Goal: Feedback & Contribution: Submit feedback/report problem

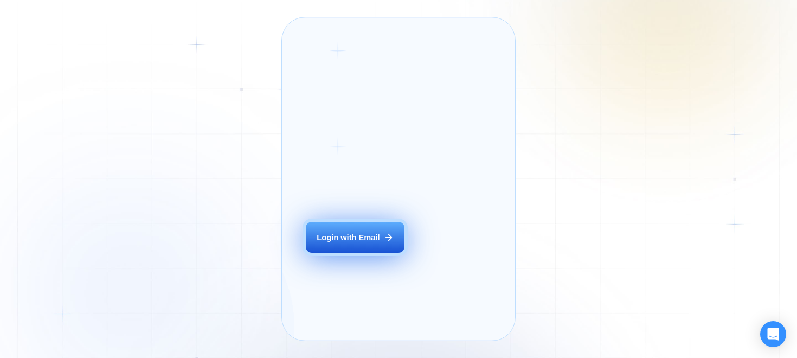
click at [346, 243] on div "Login with Email" at bounding box center [348, 237] width 63 height 11
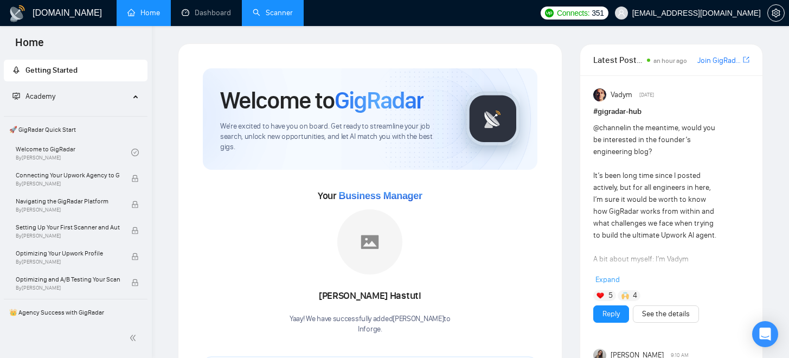
click at [260, 11] on link "Scanner" at bounding box center [273, 12] width 40 height 9
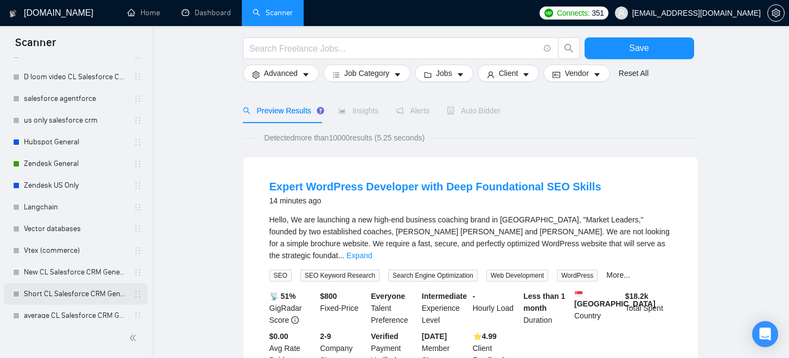
scroll to position [370, 0]
click at [44, 208] on link "Langchain" at bounding box center [75, 208] width 103 height 22
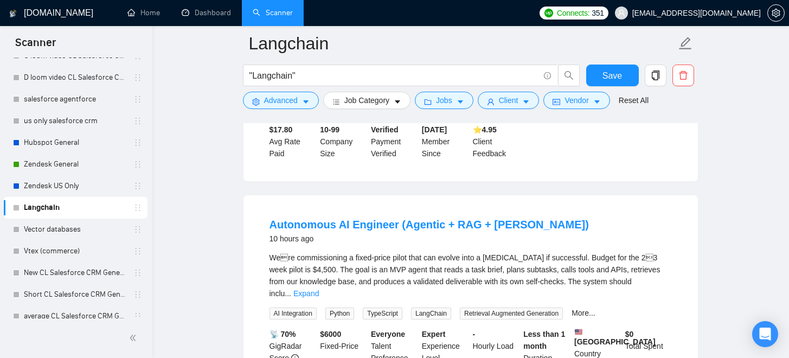
scroll to position [277, 0]
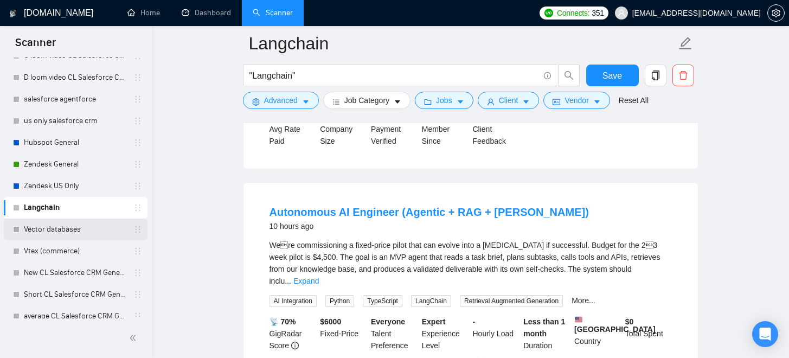
click at [35, 229] on link "Vector databases" at bounding box center [75, 230] width 103 height 22
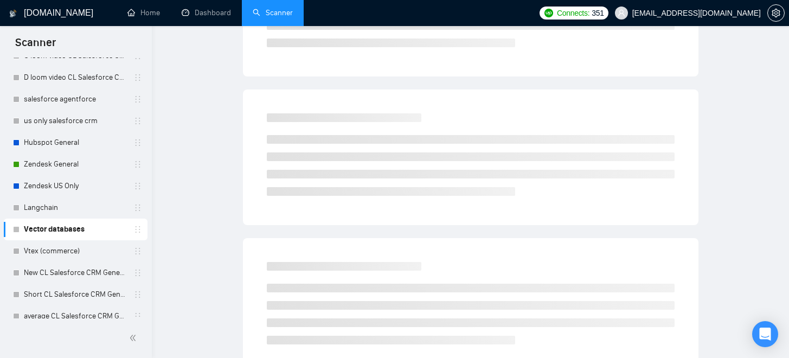
scroll to position [38, 0]
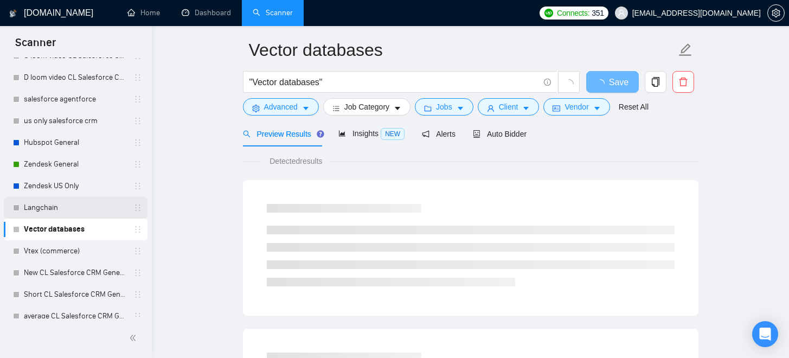
click at [53, 209] on link "Langchain" at bounding box center [75, 208] width 103 height 22
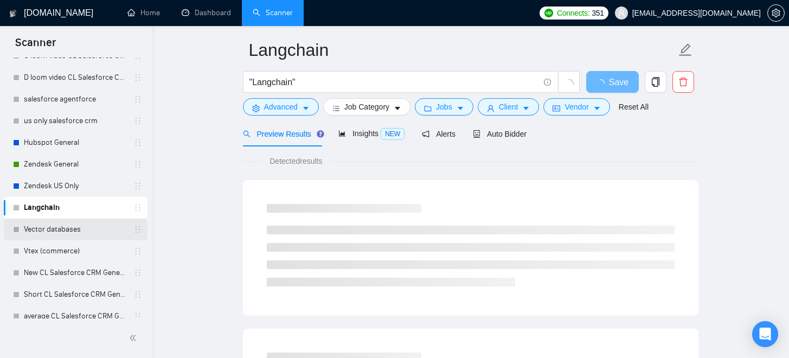
click at [50, 230] on link "Vector databases" at bounding box center [75, 230] width 103 height 22
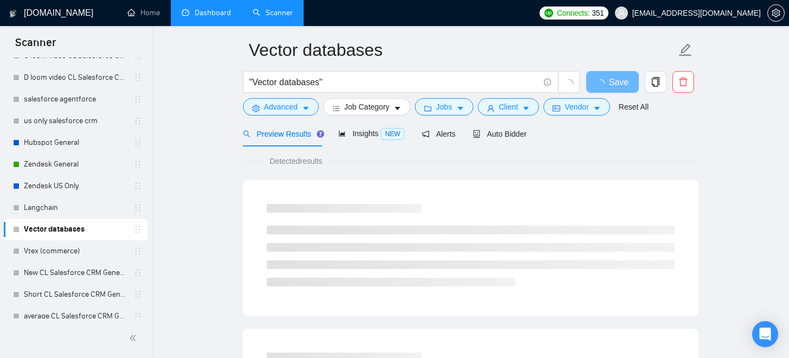
click at [192, 17] on link "Dashboard" at bounding box center [206, 12] width 49 height 9
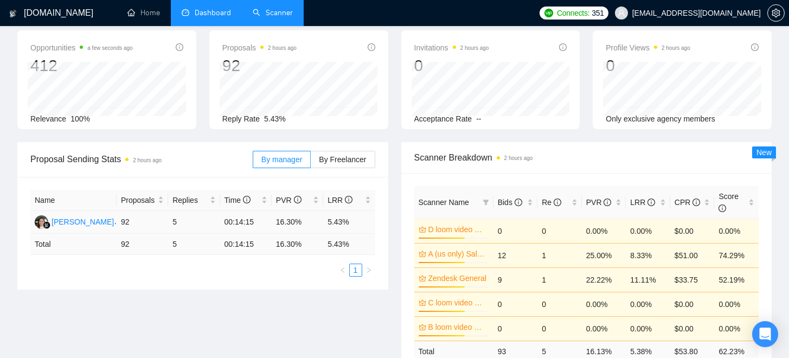
scroll to position [46, 0]
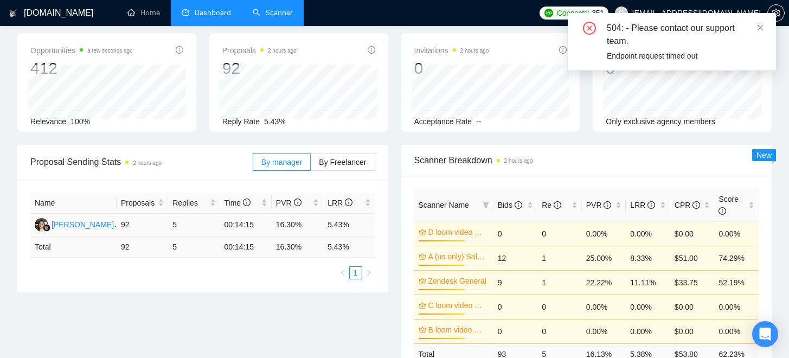
drag, startPoint x: 354, startPoint y: 214, endPoint x: 325, endPoint y: 227, distance: 30.8
click at [325, 227] on td "5.43%" at bounding box center [349, 225] width 52 height 23
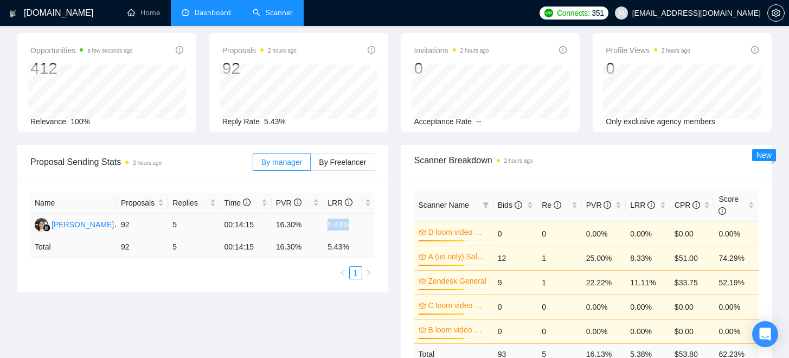
drag, startPoint x: 354, startPoint y: 222, endPoint x: 320, endPoint y: 223, distance: 33.1
click at [320, 223] on tr "[PERSON_NAME] 92 5 00:14:15 16.30% 5.43%" at bounding box center [202, 225] width 345 height 23
drag, startPoint x: 356, startPoint y: 245, endPoint x: 324, endPoint y: 246, distance: 31.5
click at [325, 246] on td "5.43 %" at bounding box center [349, 246] width 52 height 21
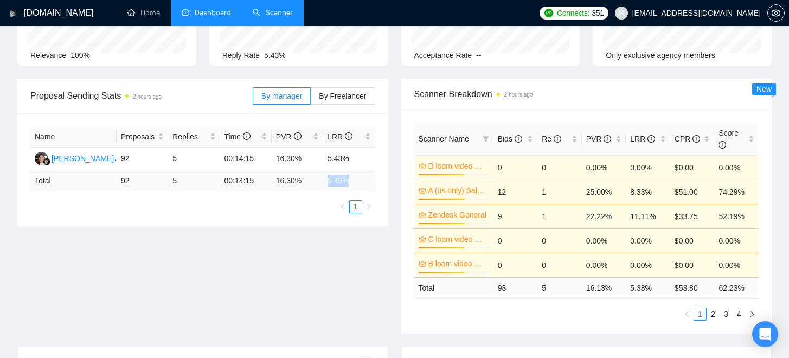
scroll to position [0, 0]
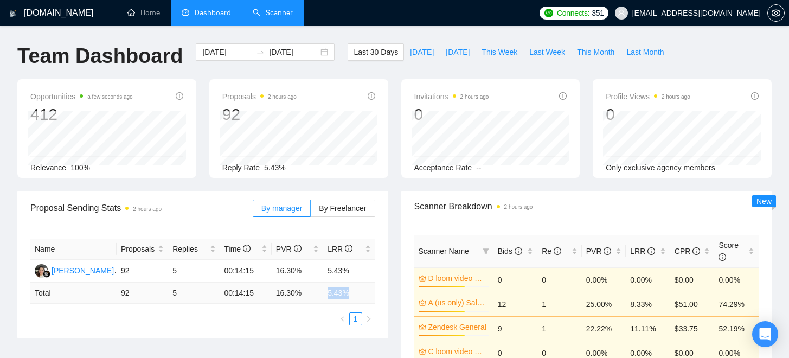
click at [272, 17] on link "Scanner" at bounding box center [273, 12] width 40 height 9
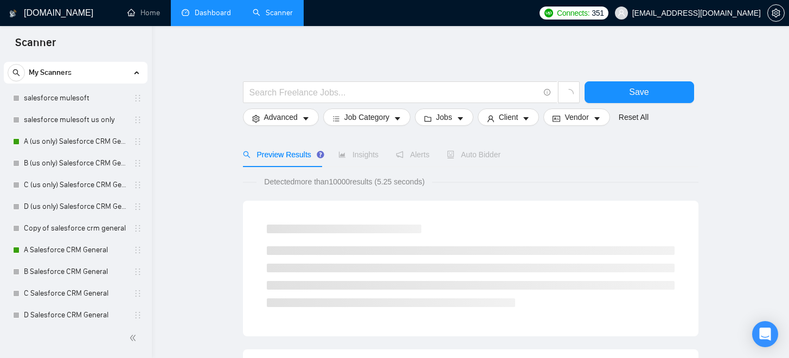
scroll to position [17, 0]
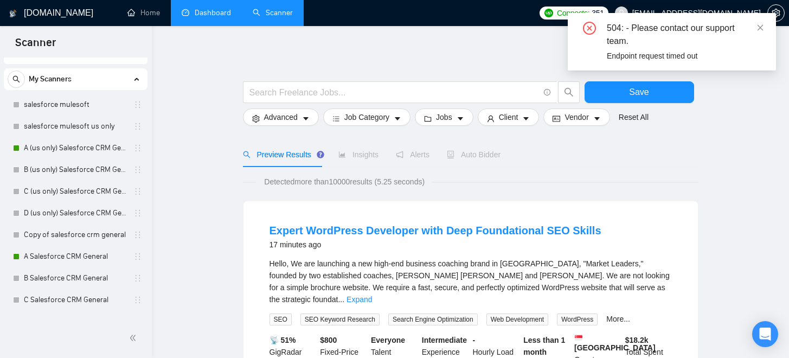
click at [588, 30] on icon "close-circle" at bounding box center [589, 28] width 13 height 13
click at [763, 29] on icon "close" at bounding box center [760, 28] width 8 height 8
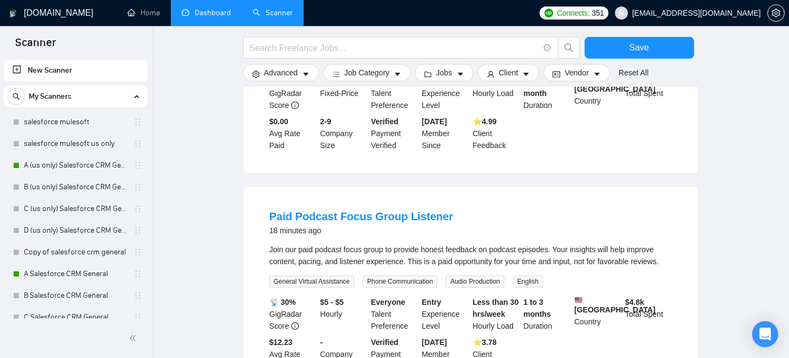
scroll to position [0, 0]
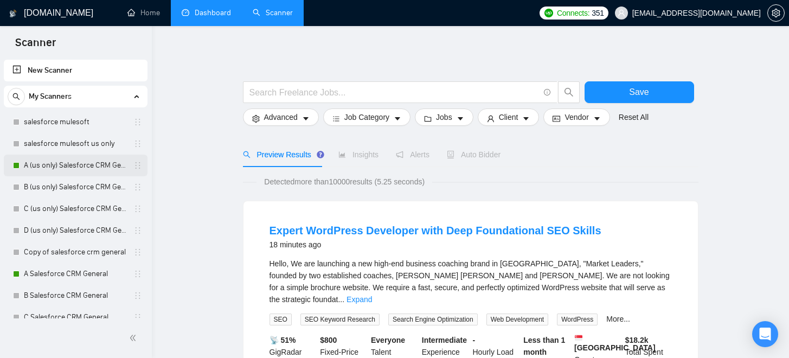
click at [59, 166] on link "A (us only) Salesforce CRM General" at bounding box center [75, 166] width 103 height 22
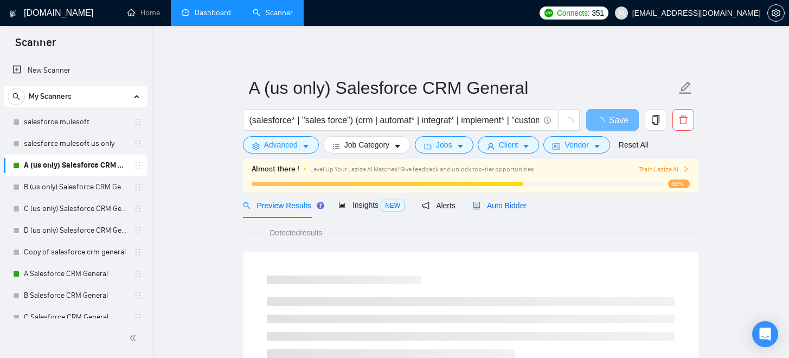
click at [501, 206] on span "Auto Bidder" at bounding box center [500, 205] width 54 height 9
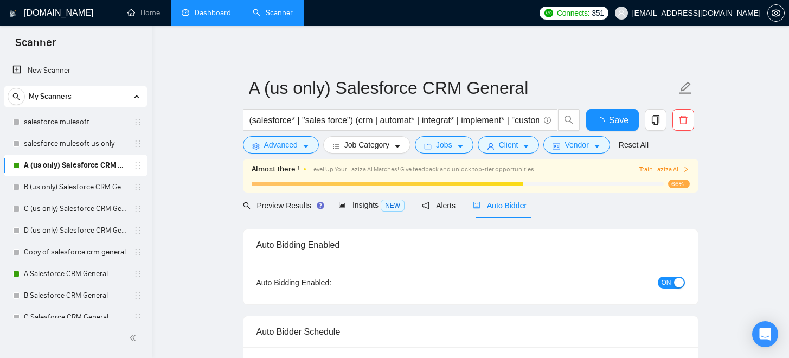
checkbox input "true"
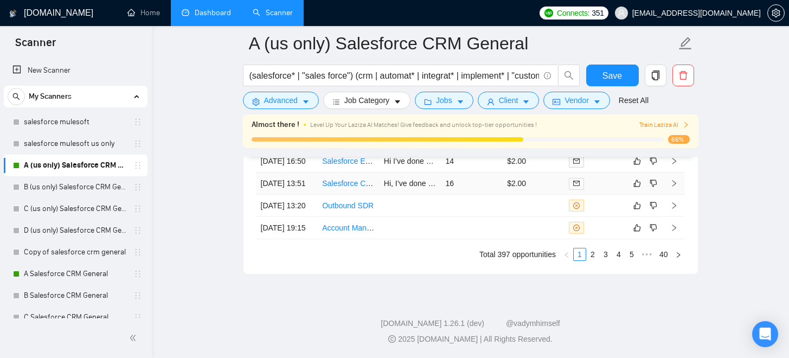
scroll to position [3122, 0]
click at [411, 217] on td at bounding box center [411, 206] width 62 height 22
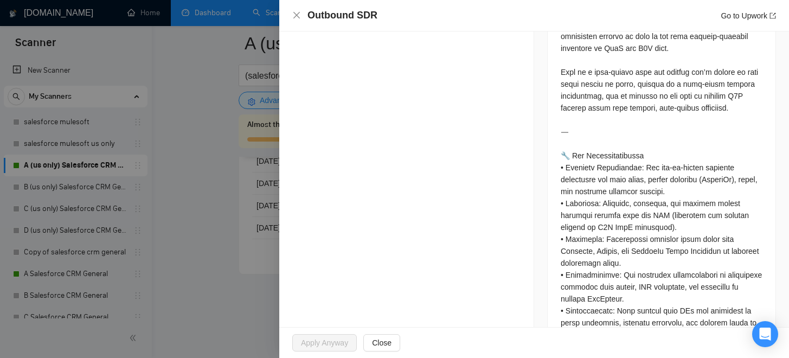
scroll to position [649, 0]
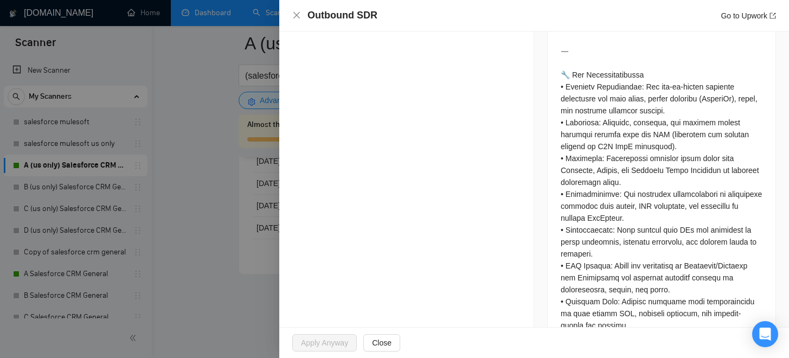
click at [210, 270] on div at bounding box center [394, 179] width 789 height 358
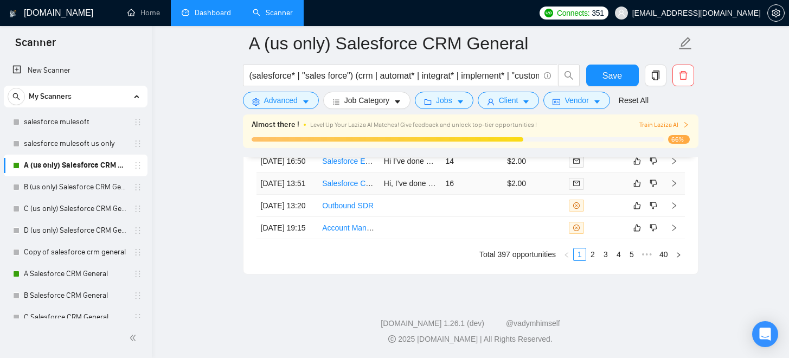
scroll to position [3108, 0]
click at [417, 217] on td at bounding box center [411, 206] width 62 height 22
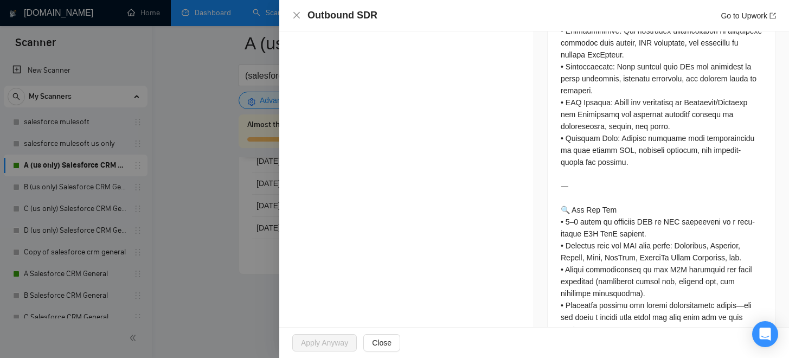
scroll to position [992, 0]
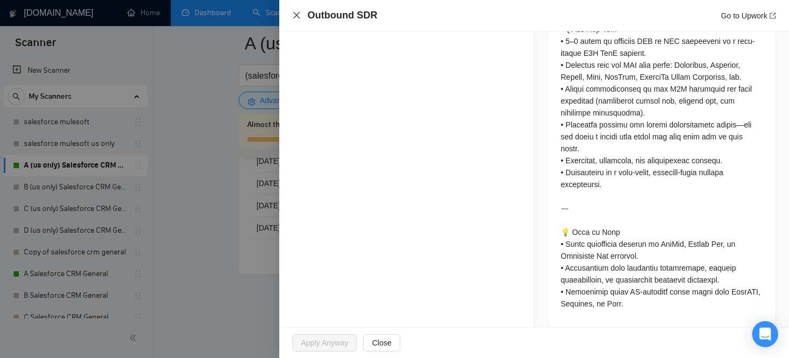
click at [297, 15] on icon "close" at bounding box center [296, 15] width 9 height 9
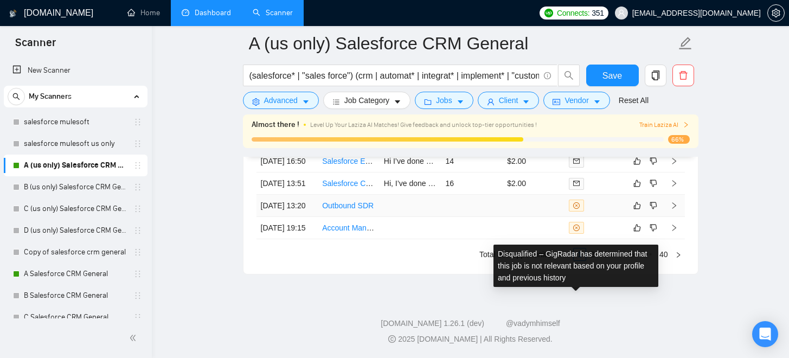
click at [577, 209] on icon "close-circle" at bounding box center [576, 205] width 7 height 7
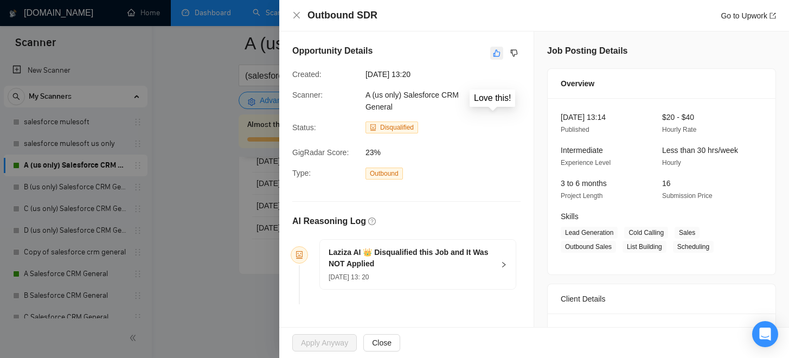
click at [494, 52] on icon "like" at bounding box center [496, 53] width 7 height 7
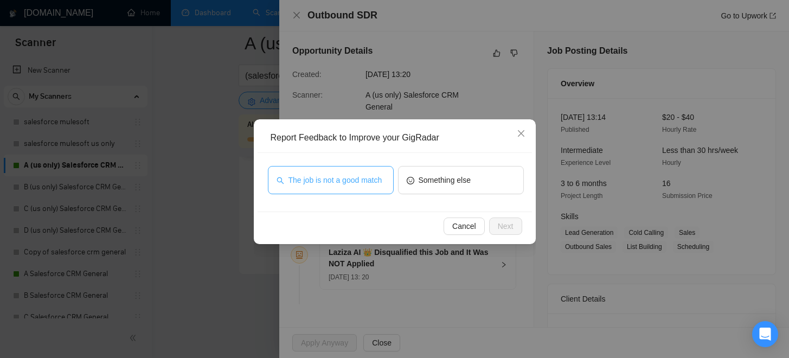
click at [341, 181] on span "The job is not a good match" at bounding box center [335, 180] width 94 height 12
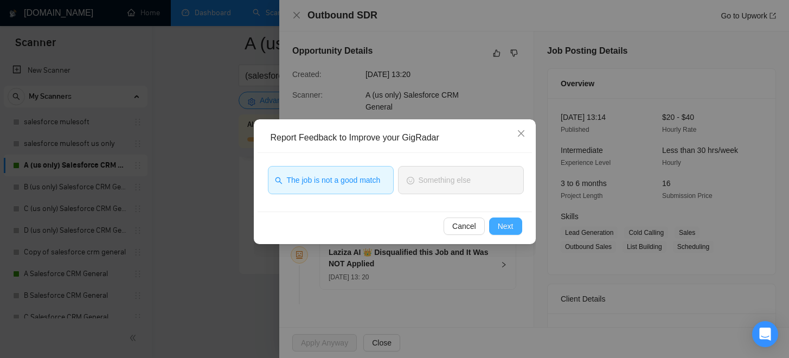
click at [509, 219] on button "Next" at bounding box center [505, 225] width 33 height 17
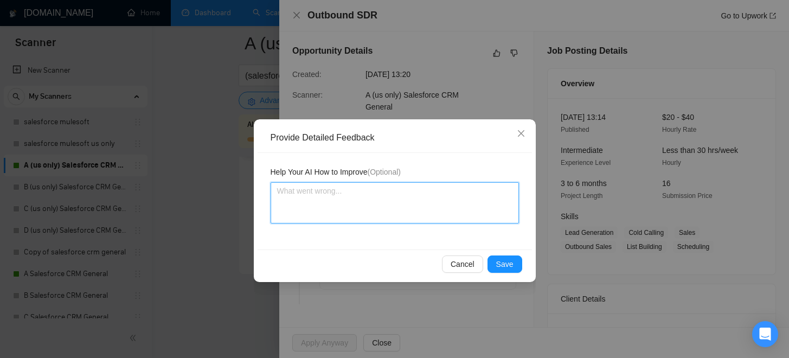
click at [471, 217] on textarea at bounding box center [395, 202] width 248 height 41
type textarea "T"
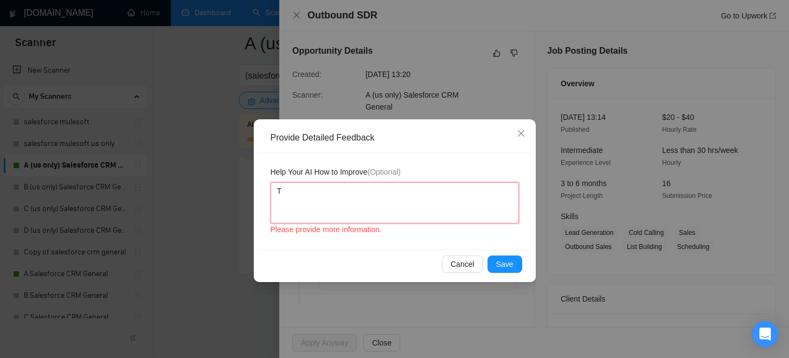
type textarea "Th"
type textarea "Thi"
type textarea "This"
type textarea "This j"
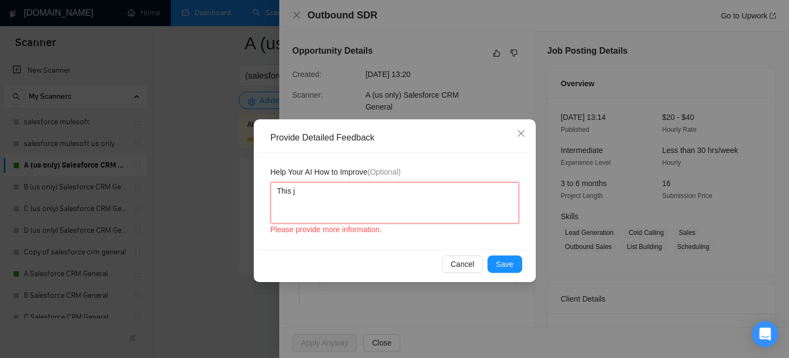
type textarea "This jo"
type textarea "This job"
type textarea "This job is"
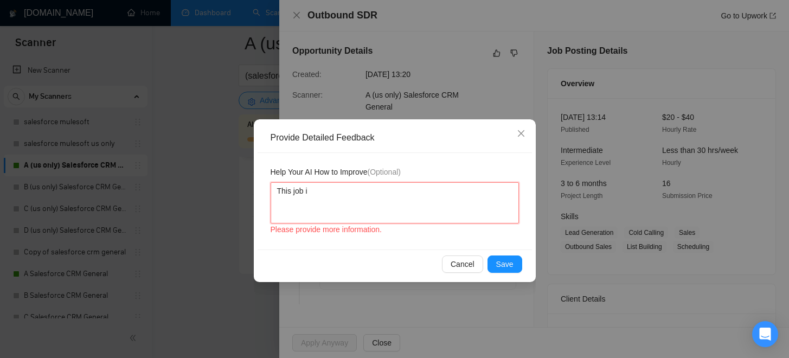
type textarea "This job is n"
type textarea "This job is no"
type textarea "This job is not"
type textarea "This job is not a"
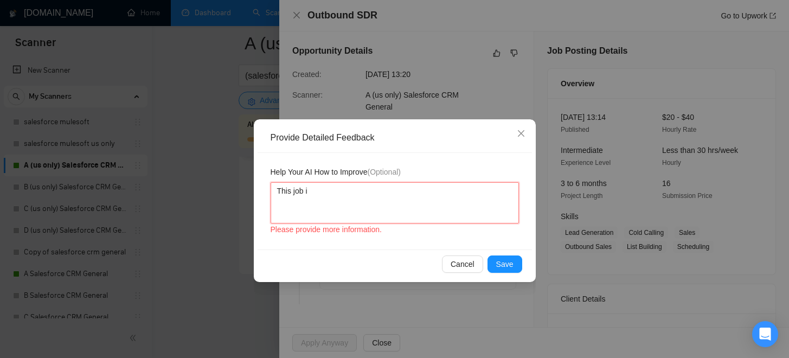
type textarea "This job is not a"
type textarea "This job is not a g"
type textarea "This job is not a go"
type textarea "This job is not a goo"
type textarea "This job is not a good"
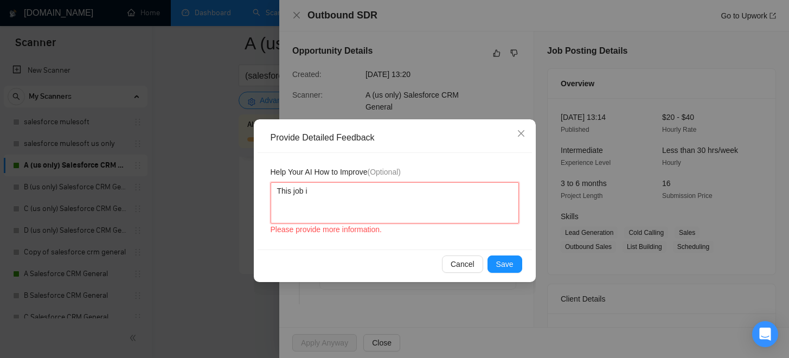
type textarea "This job is not a good"
type textarea "This job is not a good m"
type textarea "This job is not a good ma"
type textarea "This job is not a good mat"
type textarea "This job is not a good matc"
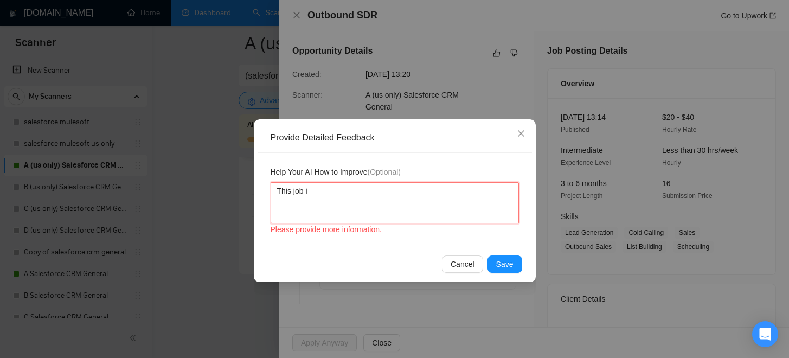
type textarea "This job is not a good match"
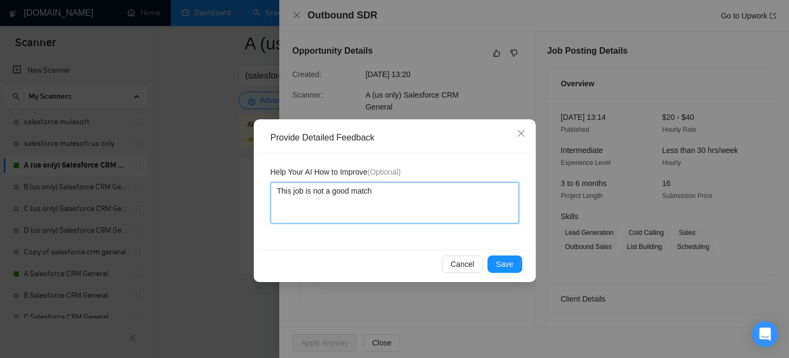
type textarea "This job is not a good match b"
type textarea "This job is not a good match be"
type textarea "This job is not a good match bec"
type textarea "This job is not a good match beca"
type textarea "This job is not a good match becau"
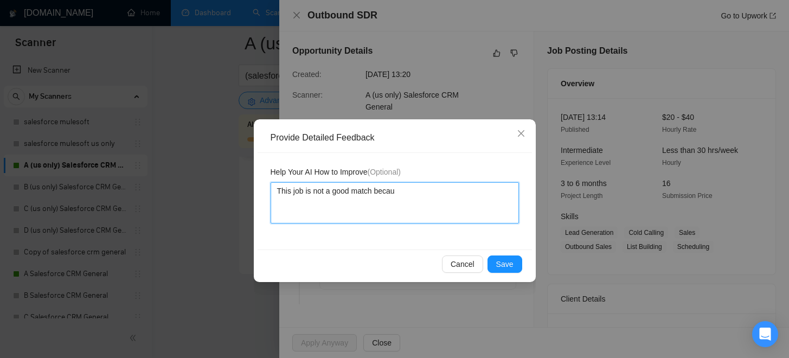
type textarea "This job is not a good match becaus"
type textarea "This job is not a good match because"
type textarea "This job is not a good match because i"
type textarea "This job is not a good match because it"
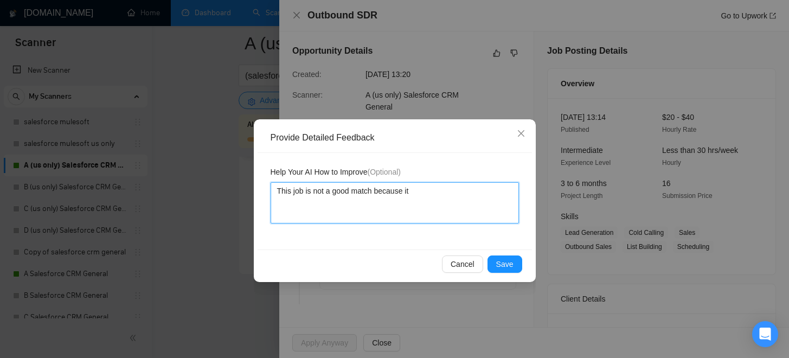
type textarea "This job is not a good match because it"
type textarea "This job is not a good match because it i"
type textarea "This job is not a good match because it is"
type textarea "This job is not a good match because it is a"
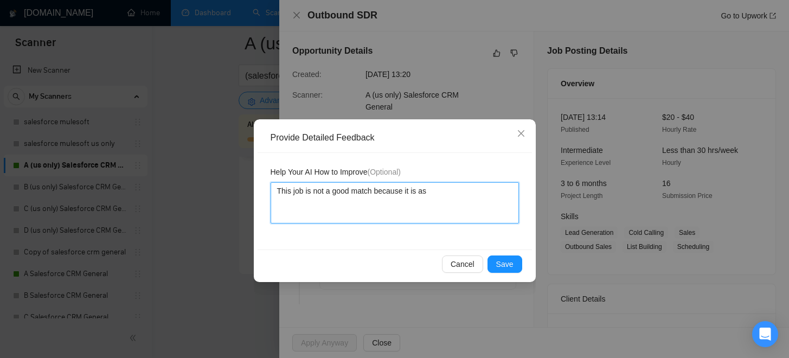
type textarea "This job is not a good match because it is ask"
type textarea "This job is not a good match because it is as"
click at [375, 190] on textarea "This job is not a good match because it is as" at bounding box center [395, 202] width 248 height 41
type textarea "This job is not a good match because it is as"
type textarea "This job is not a good match f because it is as"
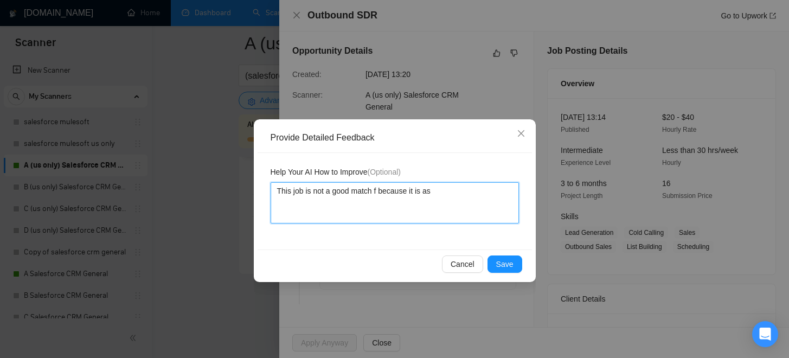
type textarea "This job is not a good match fo because it is as"
type textarea "This job is not a good match for because it is as"
type textarea "This job is not a good match for I because it is as"
type textarea "This job is not a good match for In because it is as"
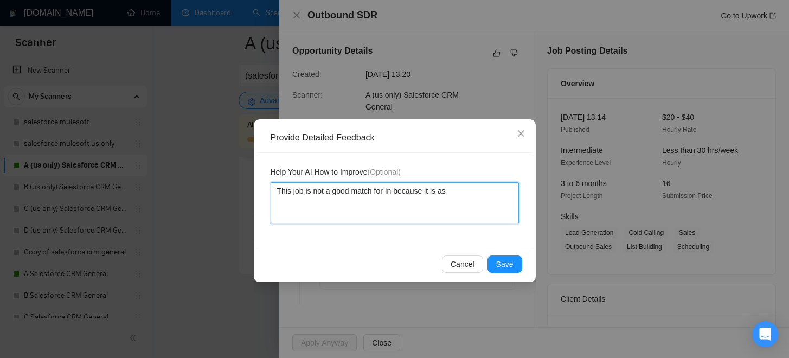
type textarea "This job is not a good match for Inf because it is as"
type textarea "This job is not a good match for Info because it is as"
type textarea "This job is not a good match for Infor because it is as"
type textarea "This job is not a good match for Inforg because it is as"
type textarea "This job is not a good match for Inforge because it is as"
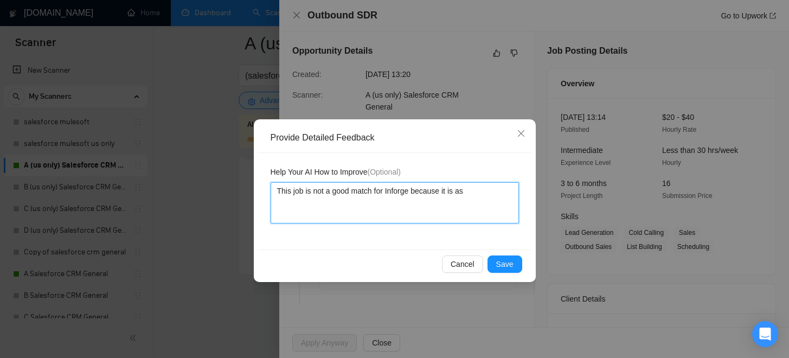
click at [471, 198] on textarea "This job is not a good match for Inforge because it is as" at bounding box center [395, 202] width 248 height 41
type textarea "This job is not a good match for Inforge because it is ask"
type textarea "This job is not a good match for Inforge because it is aski"
type textarea "This job is not a good match for Inforge because it is askin"
type textarea "This job is not a good match for Inforge because it is asking"
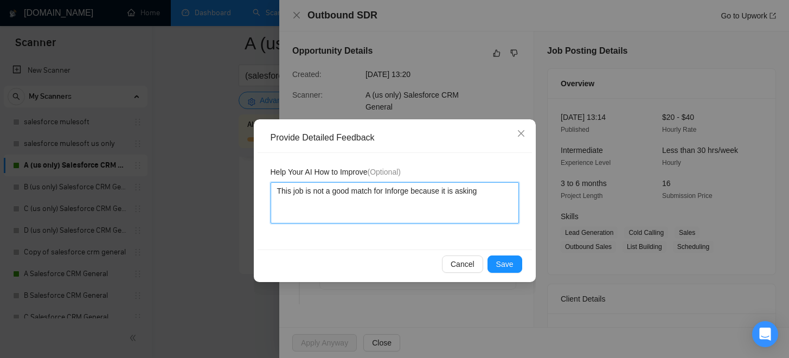
type textarea "This job is not a good match for Inforge because it is asking"
type textarea "This job is not a good match for Inforge because it is asking f"
type textarea "This job is not a good match for Inforge because it is asking fo"
type textarea "This job is not a good match for Inforge because it is asking for"
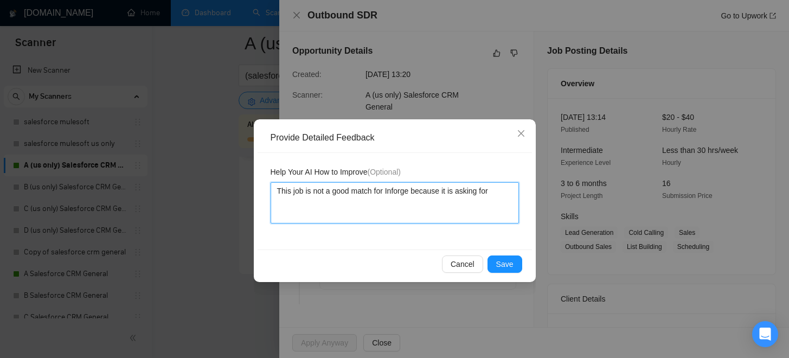
type textarea "This job is not a good match for Inforge because it is asking for a"
type textarea "This job is not a good match for Inforge because it is asking for an"
type textarea "This job is not a good match for Inforge because it is asking for and"
type textarea "This job is not a good match for Inforge because it is asking for and S"
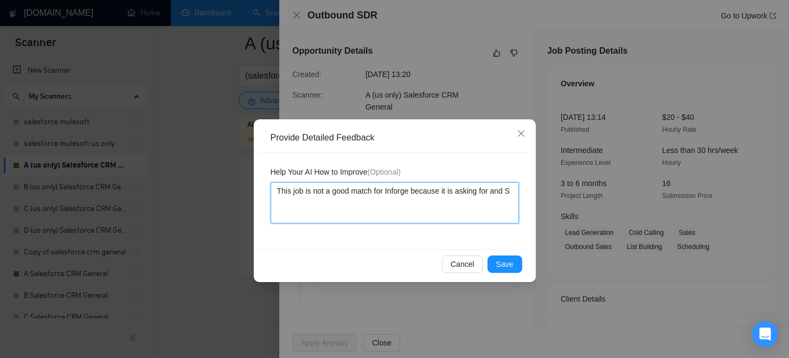
type textarea "This job is not a good match for Inforge because it is asking for and SR"
type textarea "This job is not a good match for Inforge because it is asking for and S"
type textarea "This job is not a good match for Inforge because it is asking for and SD"
type textarea "This job is not a good match for Inforge because it is asking for and SDR"
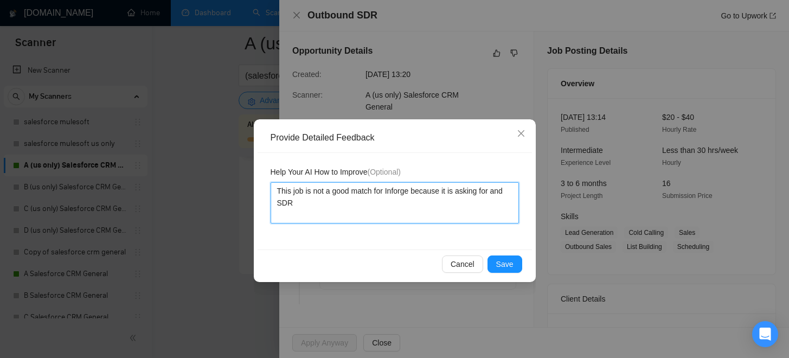
type textarea "This job is not a good match for Inforge because it is asking for and SDR o"
type textarea "This job is not a good match for Inforge because it is asking for and SDR out"
type textarea "This job is not a good match for Inforge because it is asking for and SDR outbo"
type textarea "This job is not a good match for Inforge because it is asking for and SDR outbou"
type textarea "This job is not a good match for Inforge because it is asking for and SDR outbo…"
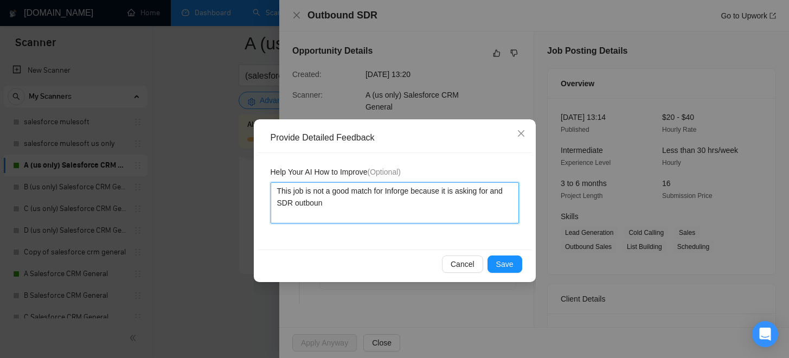
type textarea "This job is not a good match for Inforge because it is asking for and SDR outbo…"
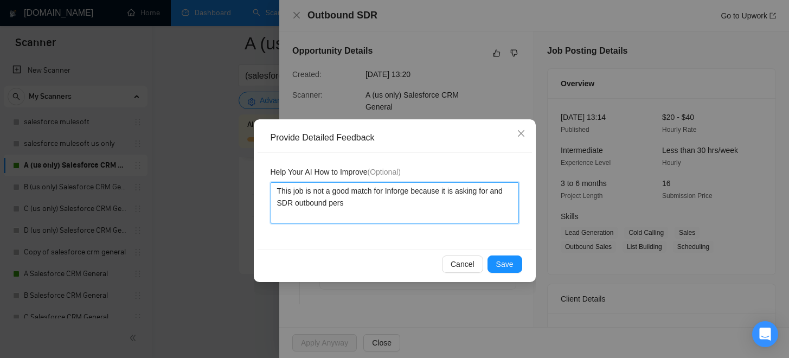
type textarea "This job is not a good match for Inforge because it is asking for and SDR outbo…"
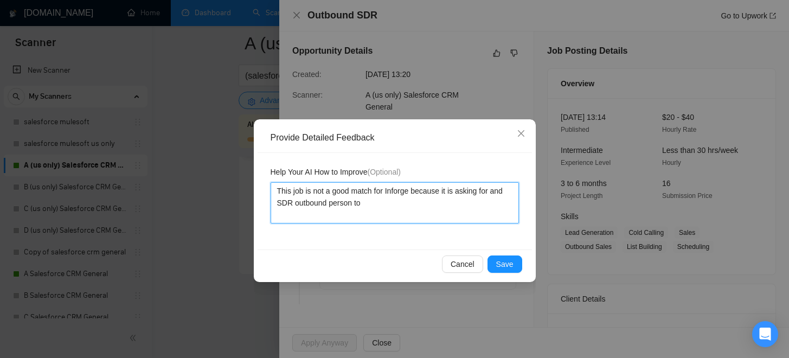
type textarea "This job is not a good match for Inforge because it is asking for and SDR outbo…"
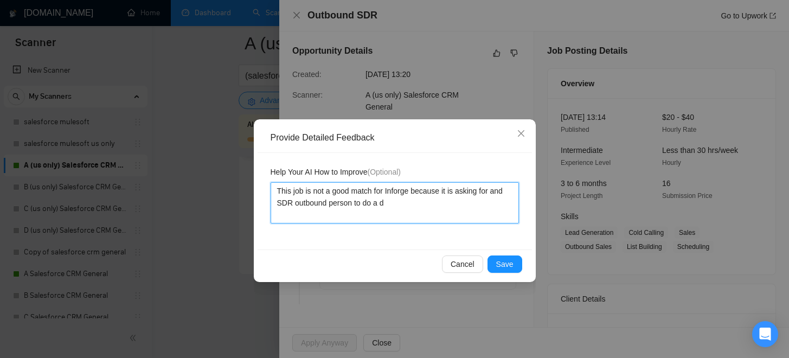
type textarea "This job is not a good match for Inforge because it is asking for and SDR outbo…"
click at [430, 204] on textarea "This job is not a good match for Inforge because it is asking for and SDR outbo…" at bounding box center [395, 202] width 248 height 41
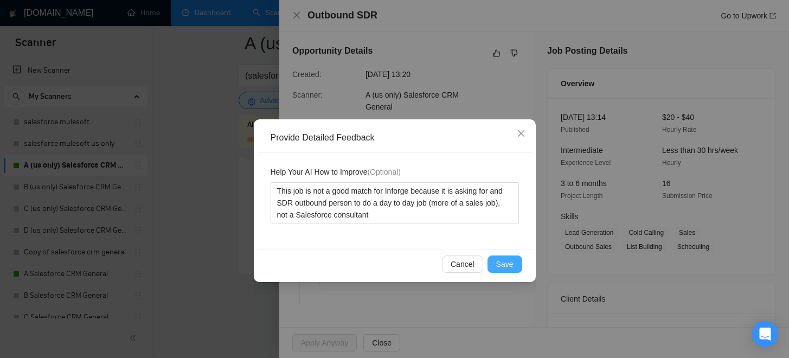
click at [509, 264] on span "Save" at bounding box center [504, 264] width 17 height 12
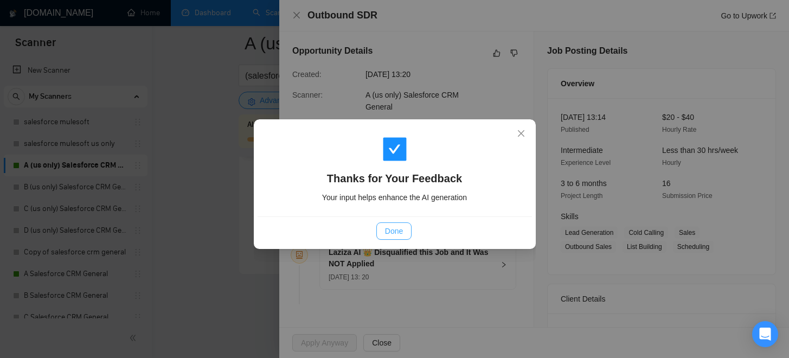
click at [393, 229] on span "Done" at bounding box center [394, 231] width 18 height 12
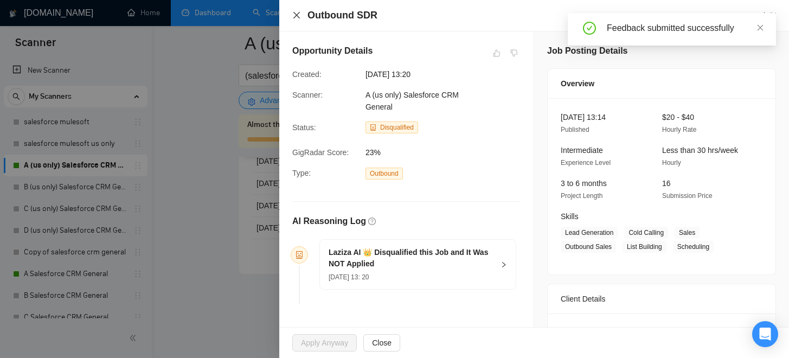
click at [294, 15] on icon "close" at bounding box center [296, 15] width 9 height 9
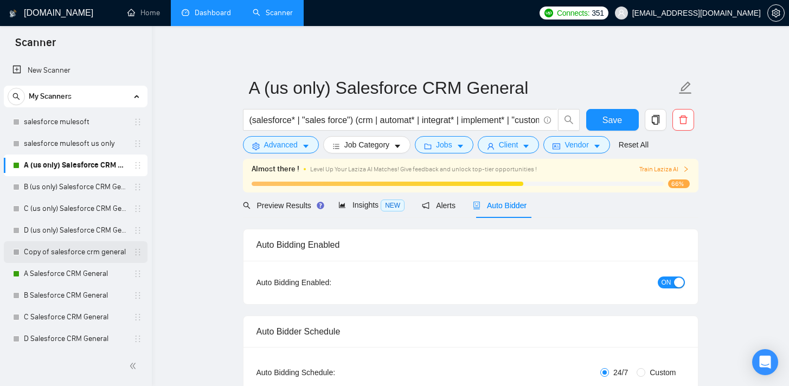
scroll to position [372, 0]
